Goal: Task Accomplishment & Management: Manage account settings

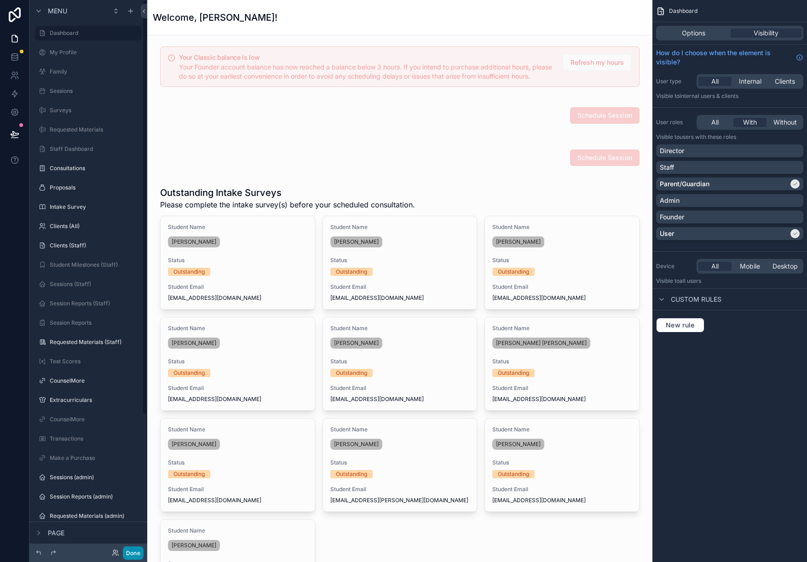
click at [133, 558] on button "Done" at bounding box center [133, 553] width 21 height 13
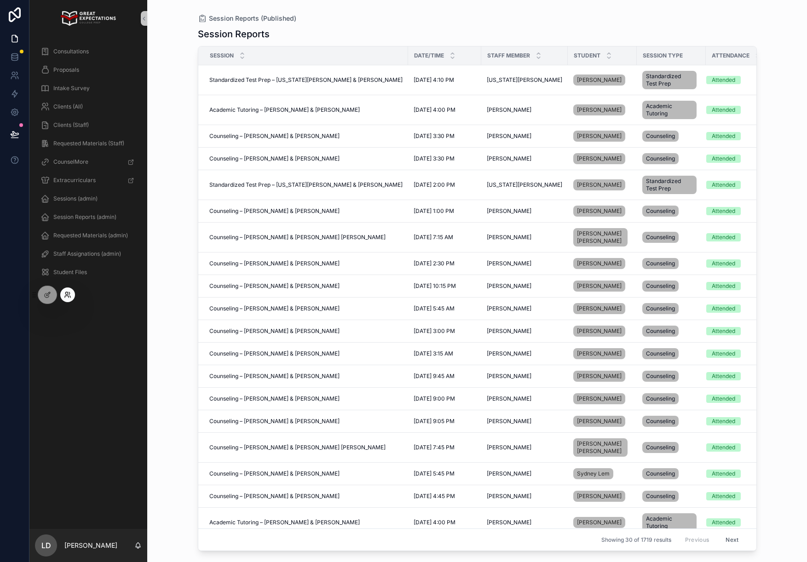
click at [70, 294] on icon at bounding box center [67, 294] width 7 height 7
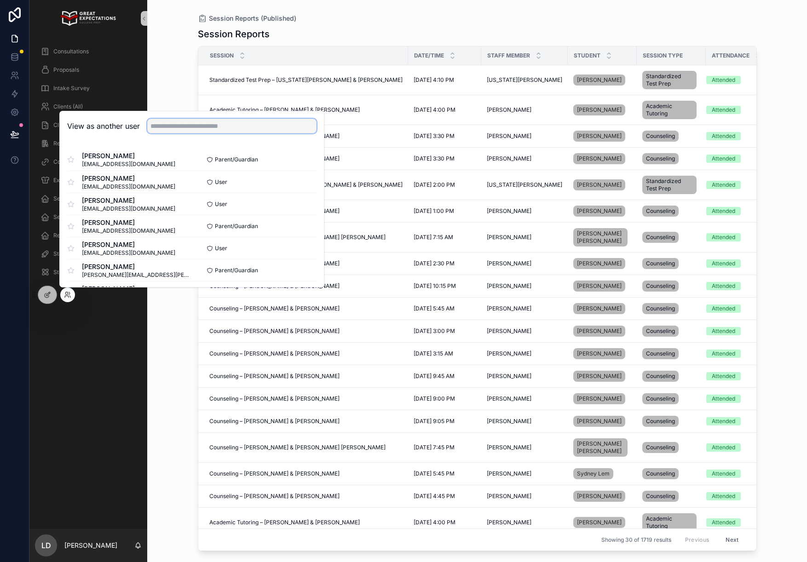
click at [239, 121] on input "text" at bounding box center [231, 126] width 169 height 15
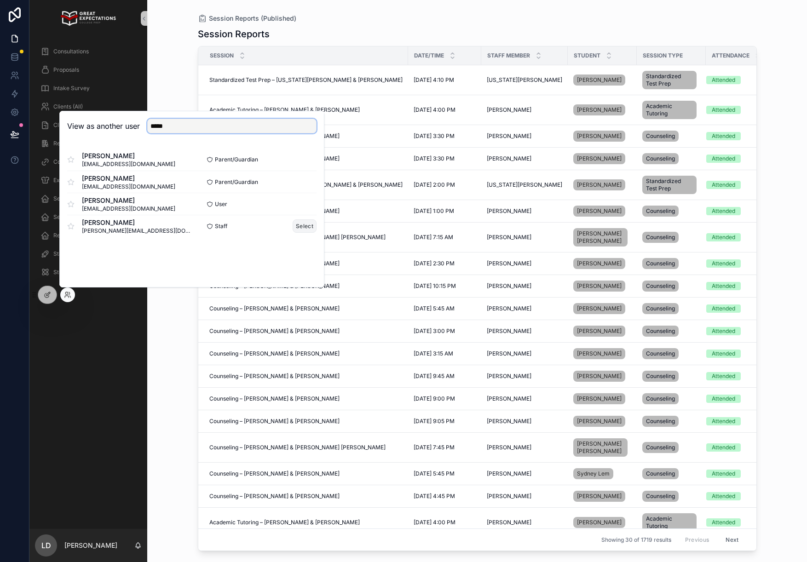
type input "*****"
click at [298, 227] on button "Select" at bounding box center [305, 225] width 24 height 13
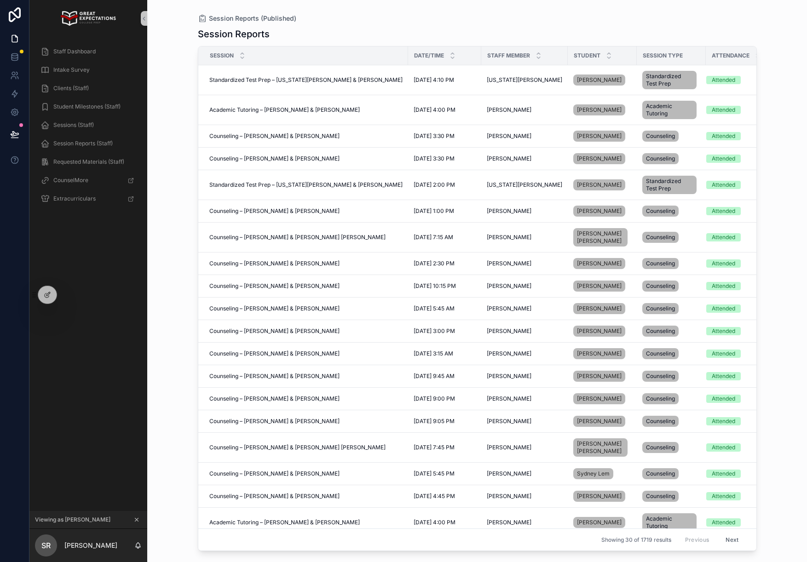
click at [80, 60] on div "Staff Dashboard" at bounding box center [88, 51] width 118 height 18
click at [80, 54] on span "Staff Dashboard" at bounding box center [74, 51] width 42 height 7
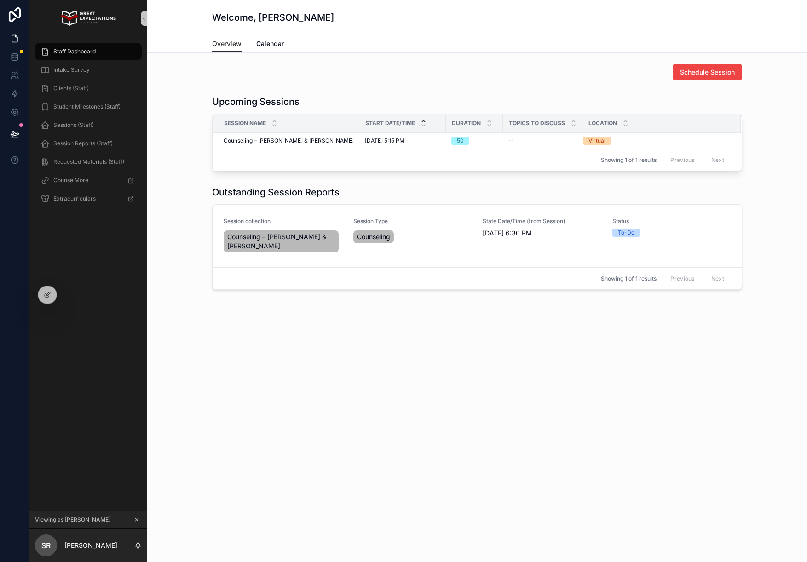
click at [436, 386] on div "Welcome, Sarah Overview Overview Calendar Schedule Session Upcoming Sessions Se…" at bounding box center [477, 281] width 660 height 562
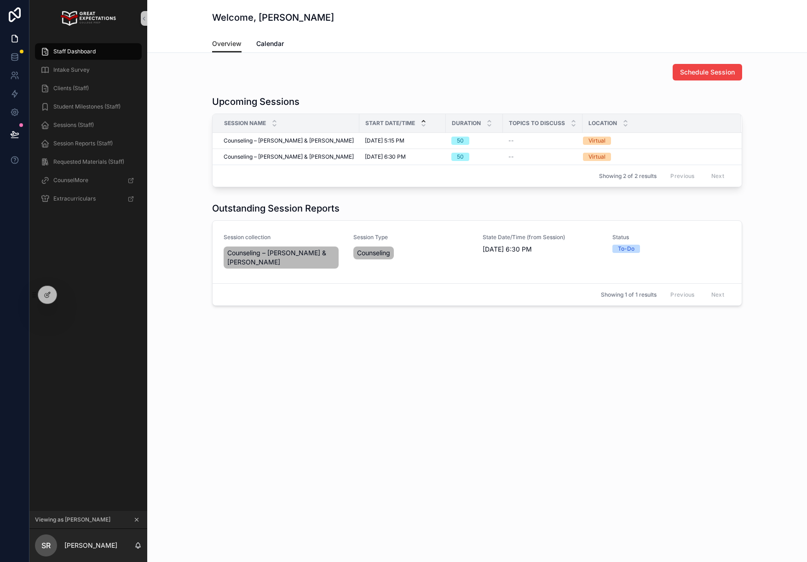
click at [133, 522] on icon "scrollable content" at bounding box center [136, 520] width 6 height 6
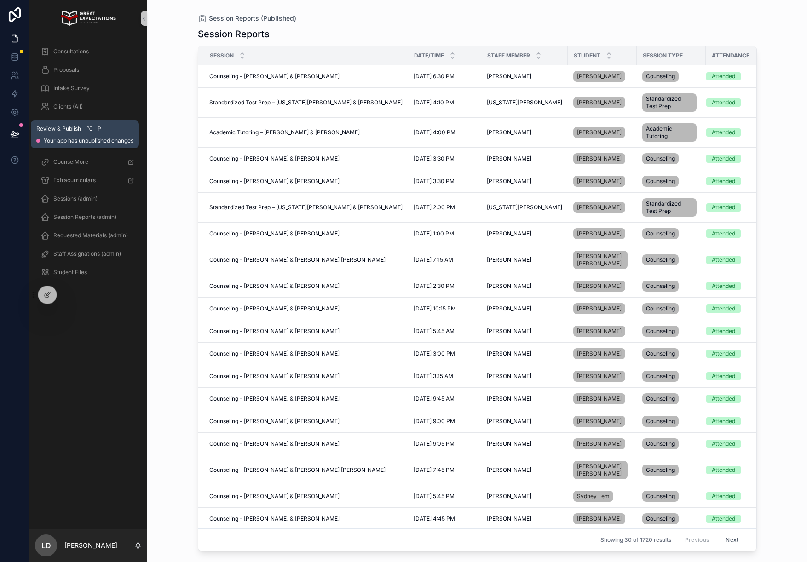
click at [7, 132] on button at bounding box center [15, 134] width 20 height 26
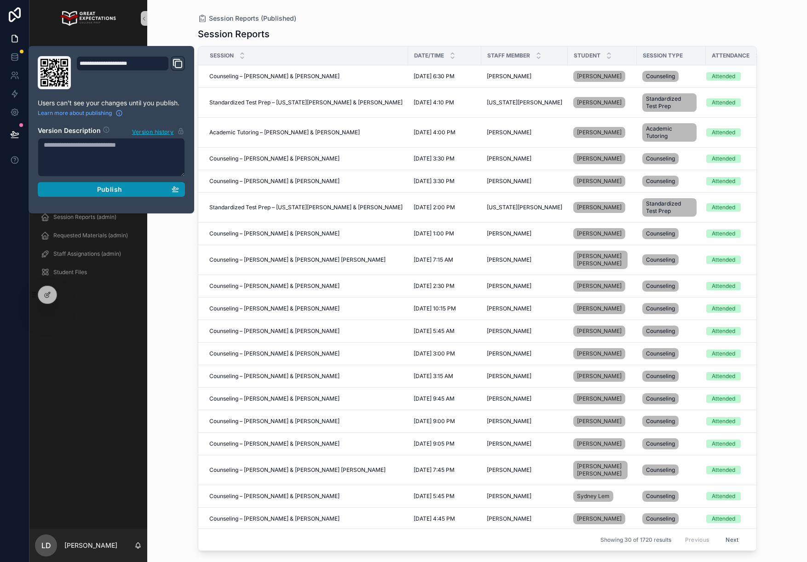
click at [142, 190] on div "Publish" at bounding box center [111, 189] width 135 height 8
